Goal: Task Accomplishment & Management: Manage account settings

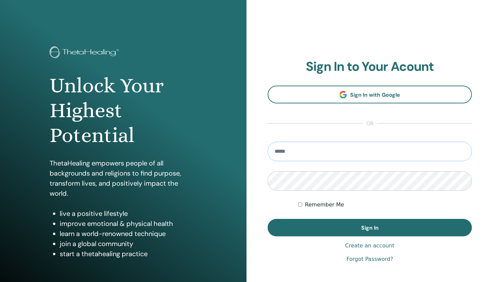
type input "**********"
click at [370, 228] on button "Sign In" at bounding box center [370, 227] width 204 height 17
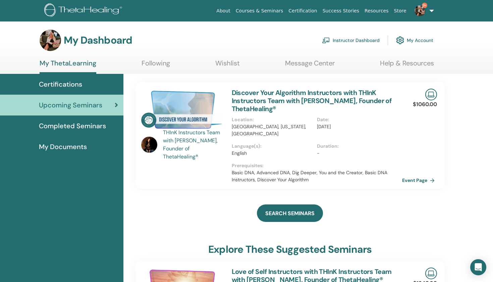
click at [351, 37] on link "Instructor Dashboard" at bounding box center [351, 40] width 58 height 15
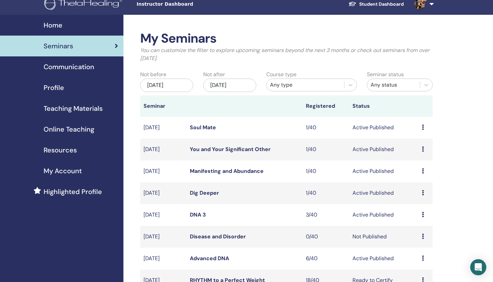
scroll to position [8, 0]
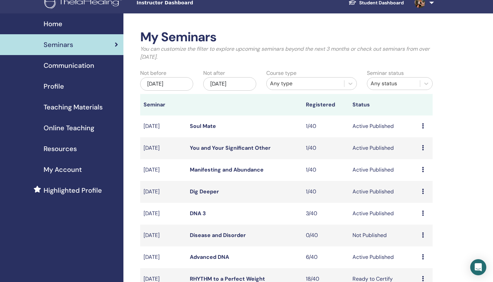
click at [171, 82] on div "[DATE]" at bounding box center [166, 83] width 53 height 13
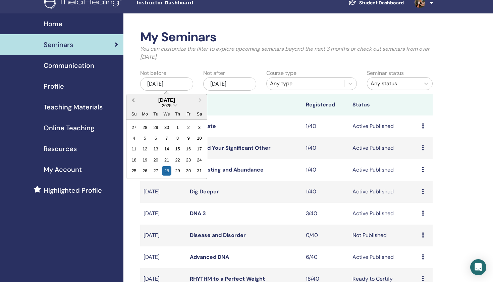
click at [133, 99] on span "Previous Month" at bounding box center [133, 99] width 0 height 7
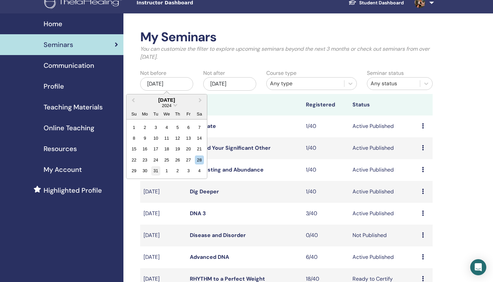
click at [155, 171] on div "31" at bounding box center [155, 170] width 9 height 9
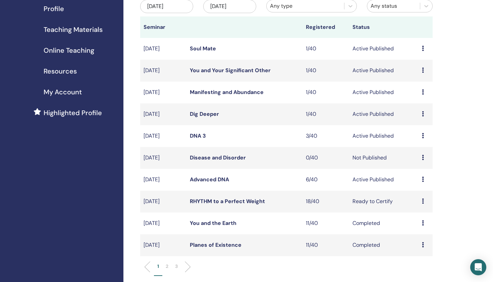
scroll to position [89, 0]
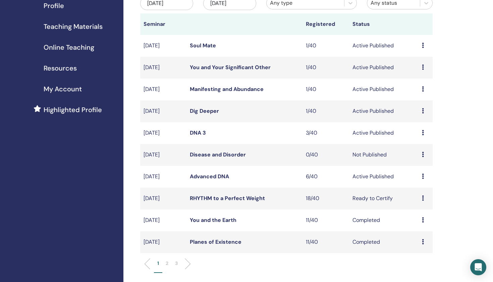
click at [166, 262] on p "2" at bounding box center [167, 263] width 3 height 7
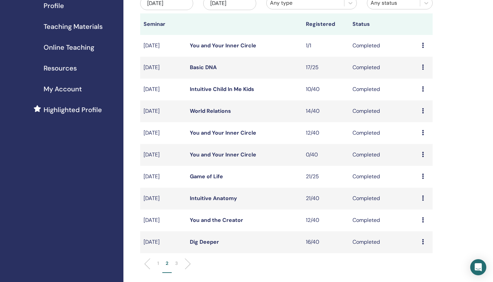
click at [204, 68] on link "Basic DNA" at bounding box center [203, 67] width 27 height 7
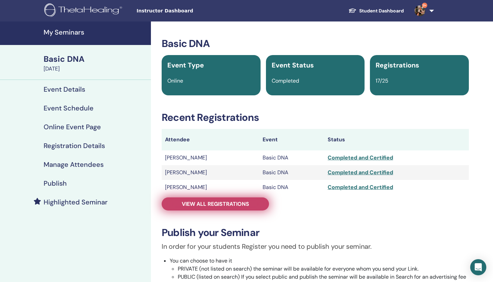
click at [212, 204] on span "View all registrations" at bounding box center [215, 203] width 67 height 7
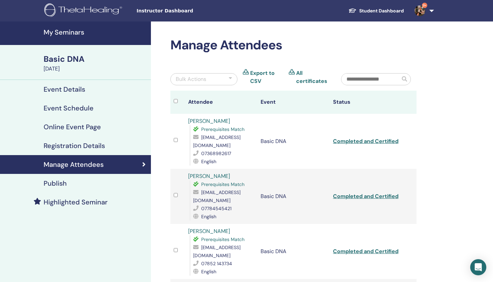
click at [67, 61] on div "Basic DNA" at bounding box center [95, 58] width 103 height 11
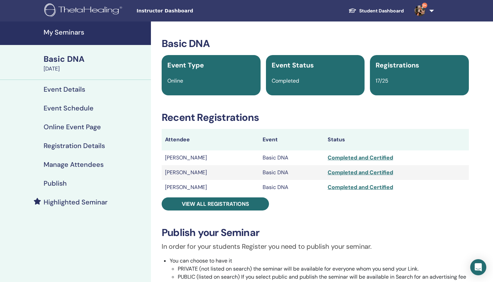
click at [67, 32] on h4 "My Seminars" at bounding box center [95, 32] width 103 height 8
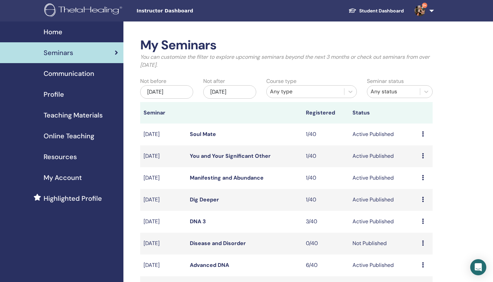
click at [160, 89] on div "[DATE]" at bounding box center [166, 91] width 53 height 13
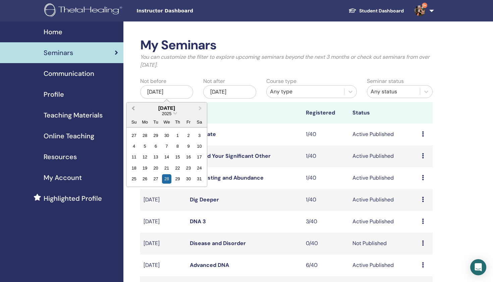
click at [132, 107] on button "Previous Month" at bounding box center [132, 108] width 11 height 11
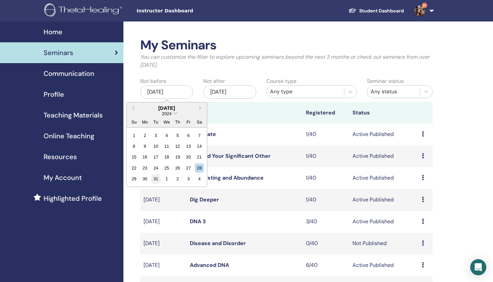
click at [156, 178] on div "31" at bounding box center [155, 178] width 9 height 9
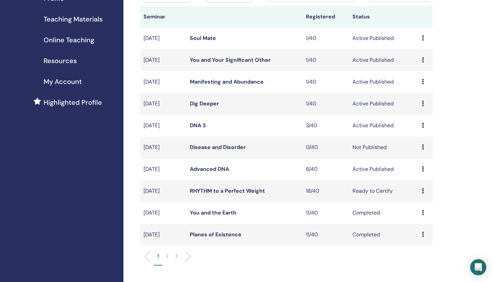
scroll to position [99, 0]
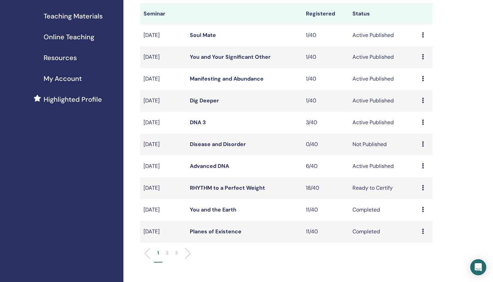
click at [167, 253] on p "2" at bounding box center [167, 252] width 3 height 7
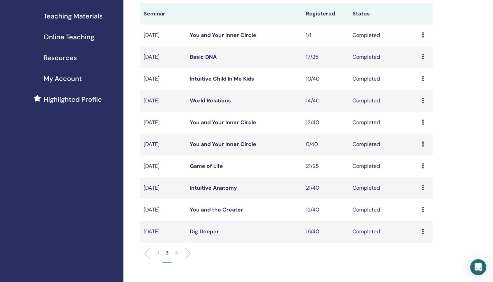
click at [177, 252] on p "3" at bounding box center [176, 252] width 3 height 7
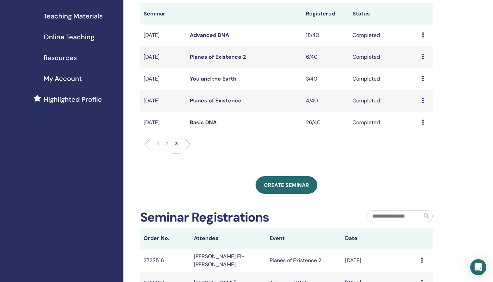
click at [195, 121] on link "Basic DNA" at bounding box center [203, 122] width 27 height 7
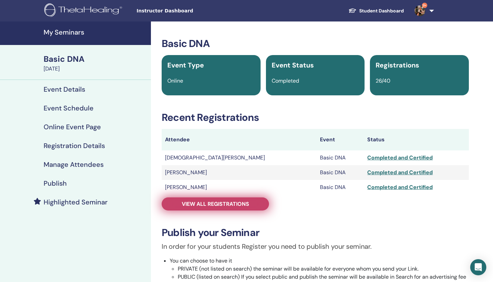
click at [194, 205] on span "View all registrations" at bounding box center [215, 203] width 67 height 7
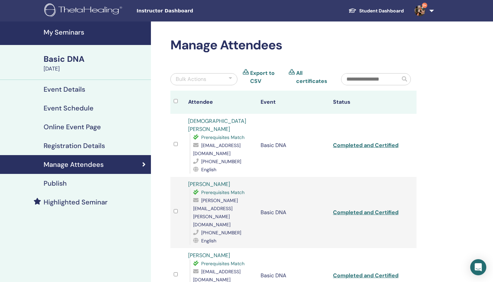
click at [70, 33] on h4 "My Seminars" at bounding box center [95, 32] width 103 height 8
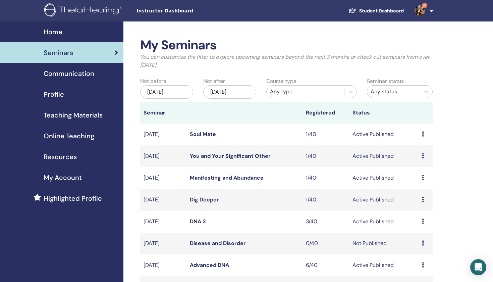
click at [215, 90] on div "[DATE]" at bounding box center [229, 91] width 53 height 13
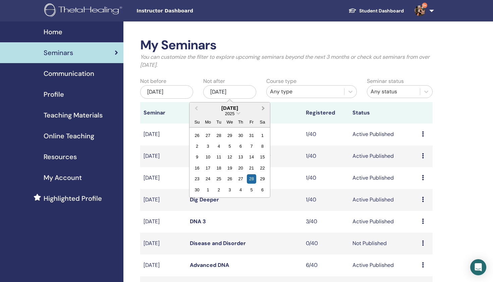
click at [263, 108] on span "Next Month" at bounding box center [263, 107] width 0 height 7
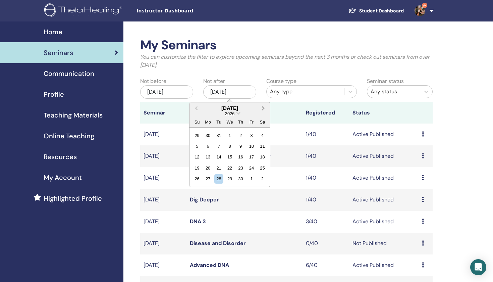
click at [263, 108] on span "Next Month" at bounding box center [263, 107] width 0 height 7
click at [228, 156] on div "15" at bounding box center [229, 156] width 9 height 9
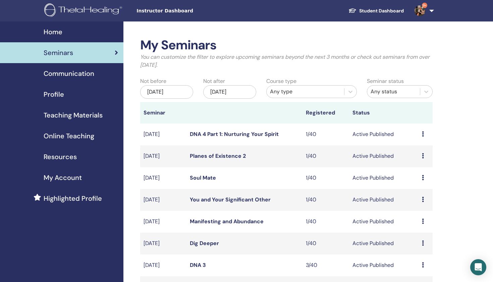
click at [228, 156] on link "Planes of Existence 2" at bounding box center [218, 155] width 56 height 7
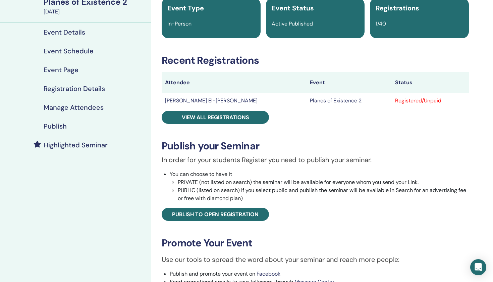
scroll to position [57, 0]
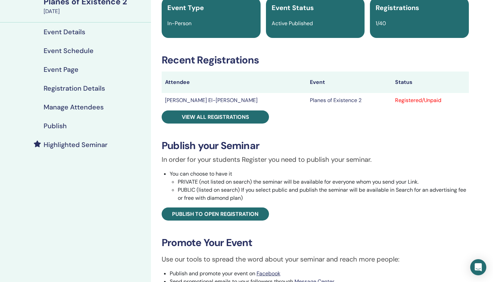
click at [72, 52] on h4 "Event Schedule" at bounding box center [69, 51] width 50 height 8
